Goal: Transaction & Acquisition: Purchase product/service

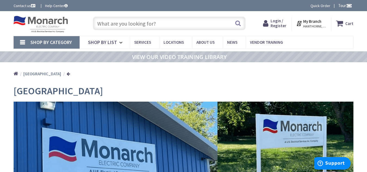
click at [120, 42] on icon at bounding box center [121, 43] width 5 height 12
click at [119, 26] on input "text" at bounding box center [169, 24] width 153 height 14
paste input "LX Electric Mat"
type input "LX Electric Mat"
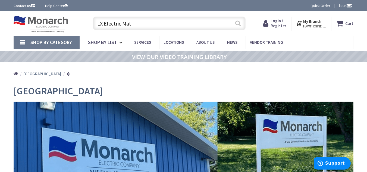
click at [238, 22] on button "Search" at bounding box center [238, 23] width 7 height 12
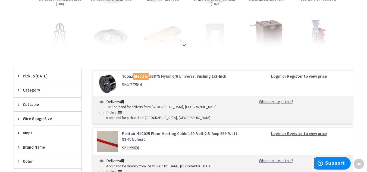
scroll to position [114, 0]
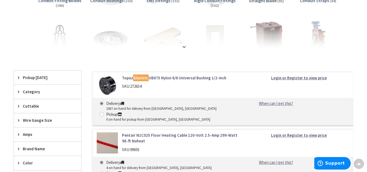
drag, startPoint x: 371, startPoint y: 15, endPoint x: 370, endPoint y: 73, distance: 58.5
